Goal: Transaction & Acquisition: Subscribe to service/newsletter

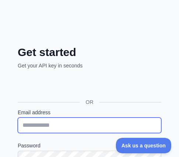
click at [68, 123] on input "Email address" at bounding box center [89, 125] width 143 height 15
paste input "**********"
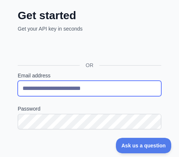
type input "**********"
